Goal: Task Accomplishment & Management: Manage account settings

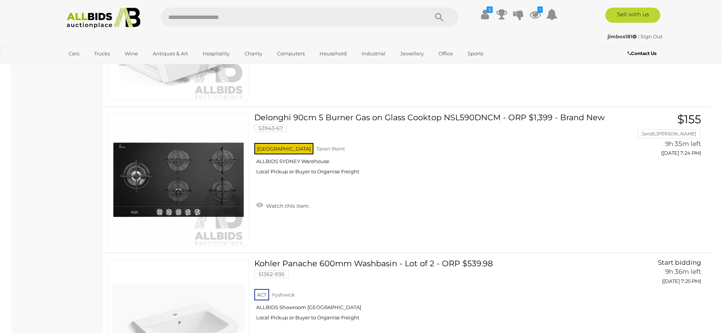
scroll to position [2086, 0]
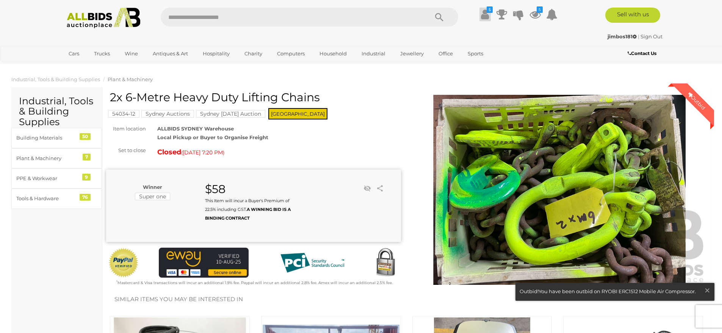
click at [484, 17] on icon at bounding box center [485, 15] width 8 height 14
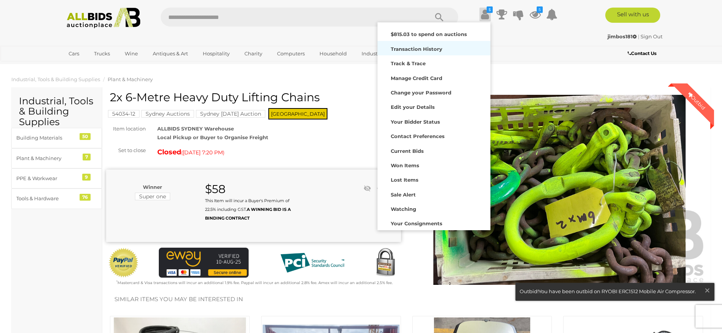
click at [408, 49] on strong "Transaction History" at bounding box center [417, 49] width 52 height 6
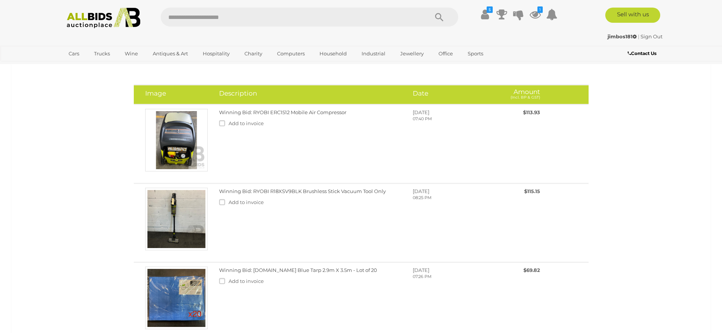
scroll to position [76, 0]
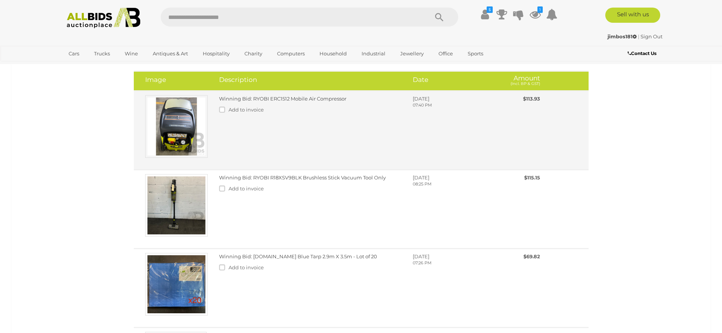
click at [190, 127] on img at bounding box center [176, 126] width 63 height 63
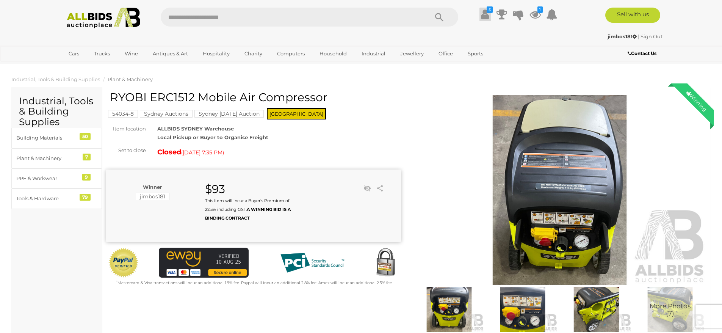
click at [487, 14] on icon at bounding box center [485, 15] width 8 height 14
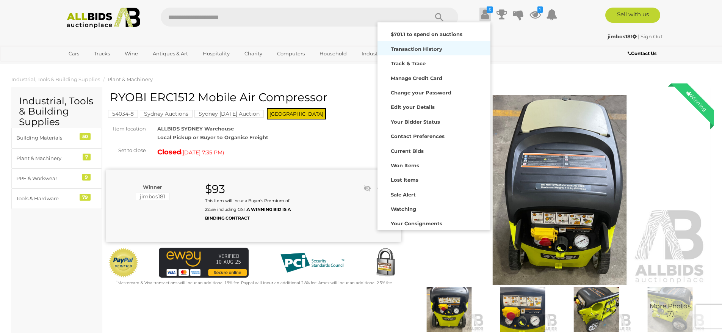
click at [432, 49] on strong "Transaction History" at bounding box center [417, 49] width 52 height 6
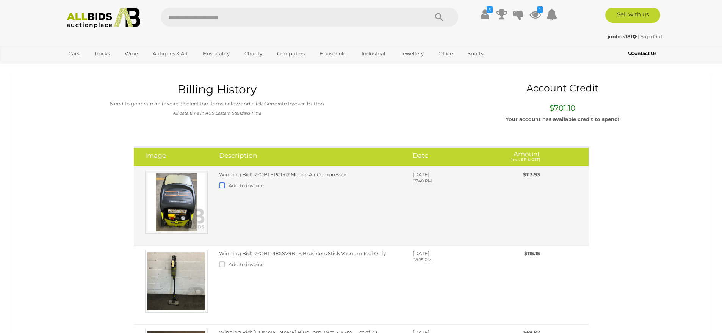
click at [223, 185] on label at bounding box center [223, 185] width 9 height 6
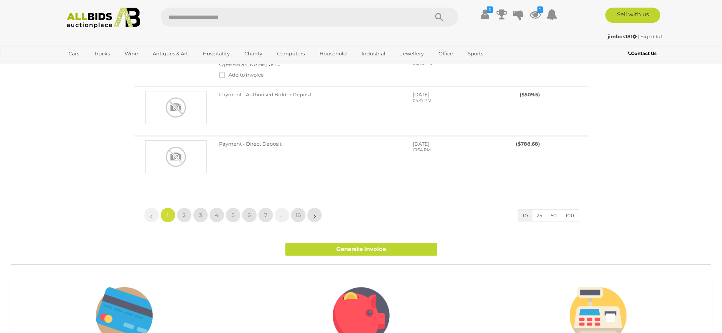
scroll to position [607, 0]
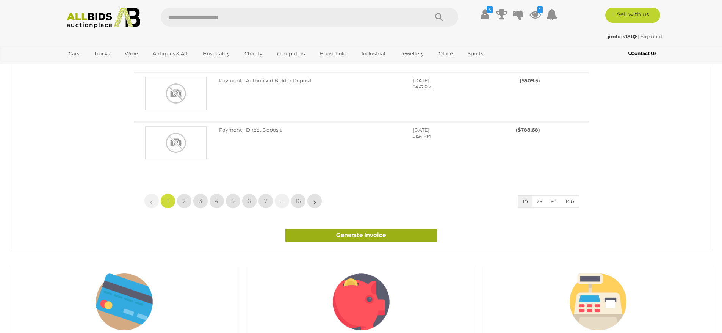
click at [344, 237] on link "Generate Invoice" at bounding box center [362, 235] width 152 height 13
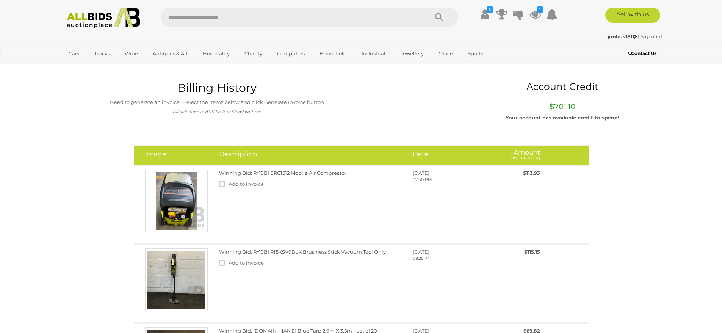
scroll to position [0, 0]
